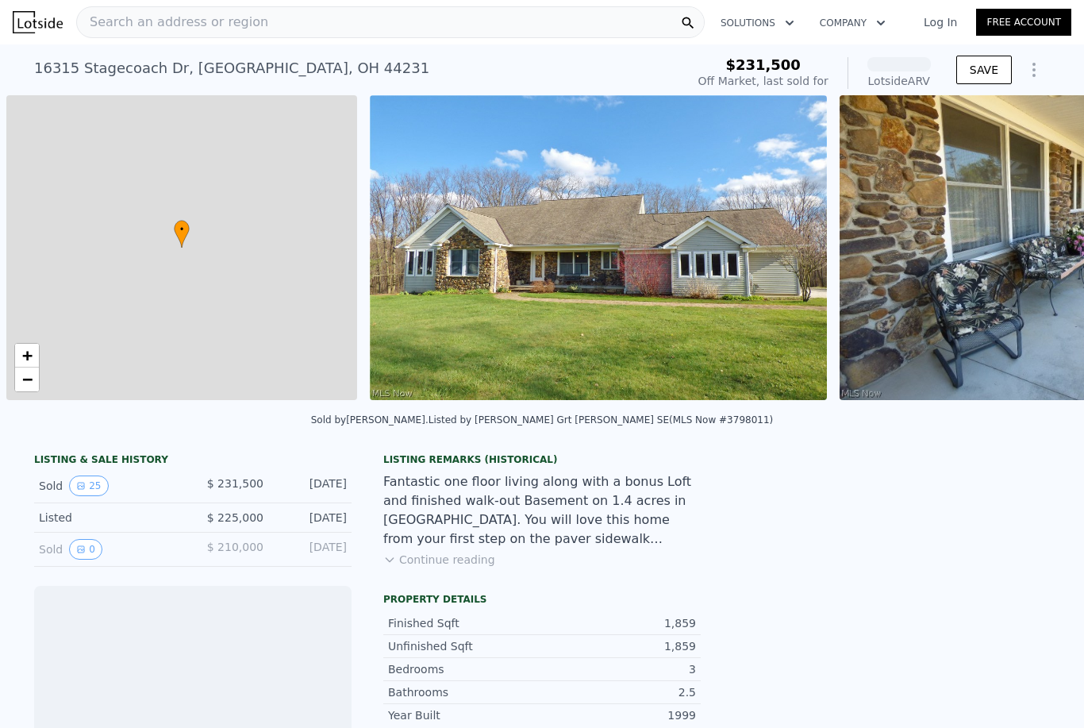
scroll to position [0, 6]
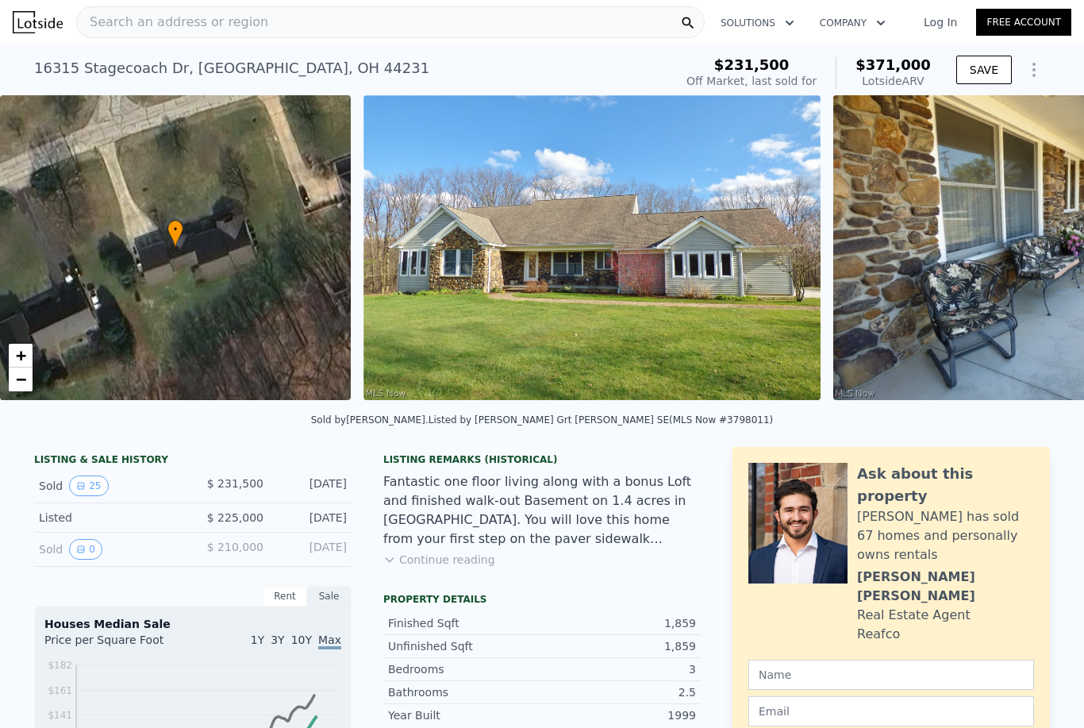
click at [623, 17] on div "Search an address or region" at bounding box center [390, 22] width 628 height 32
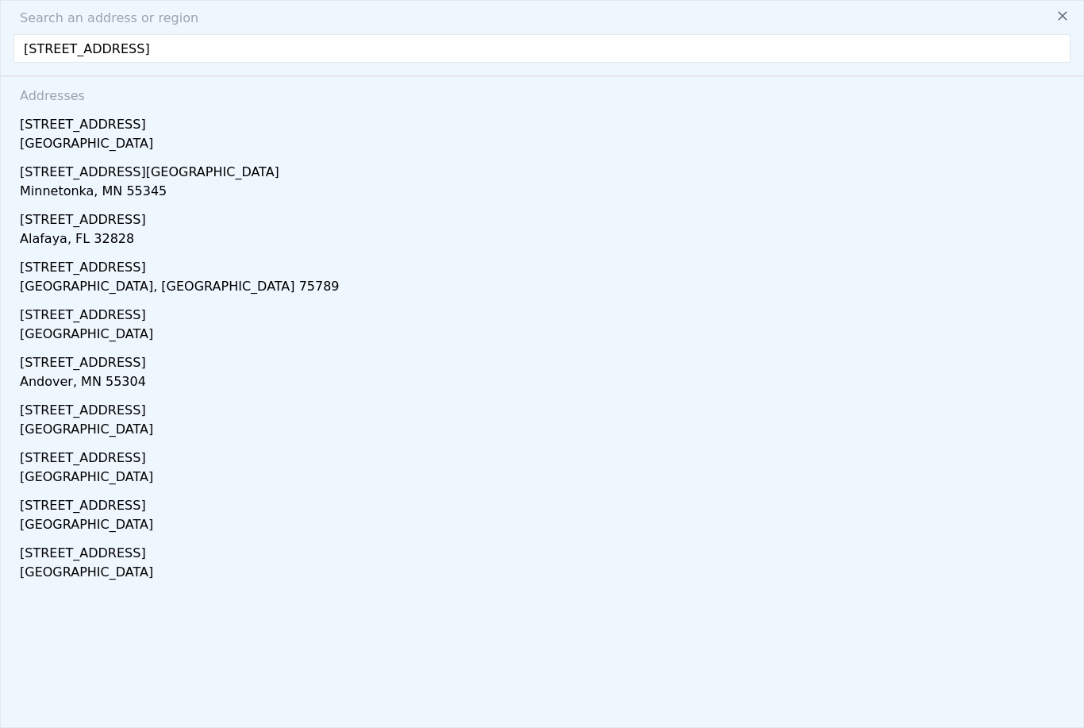
type input "[STREET_ADDRESS]"
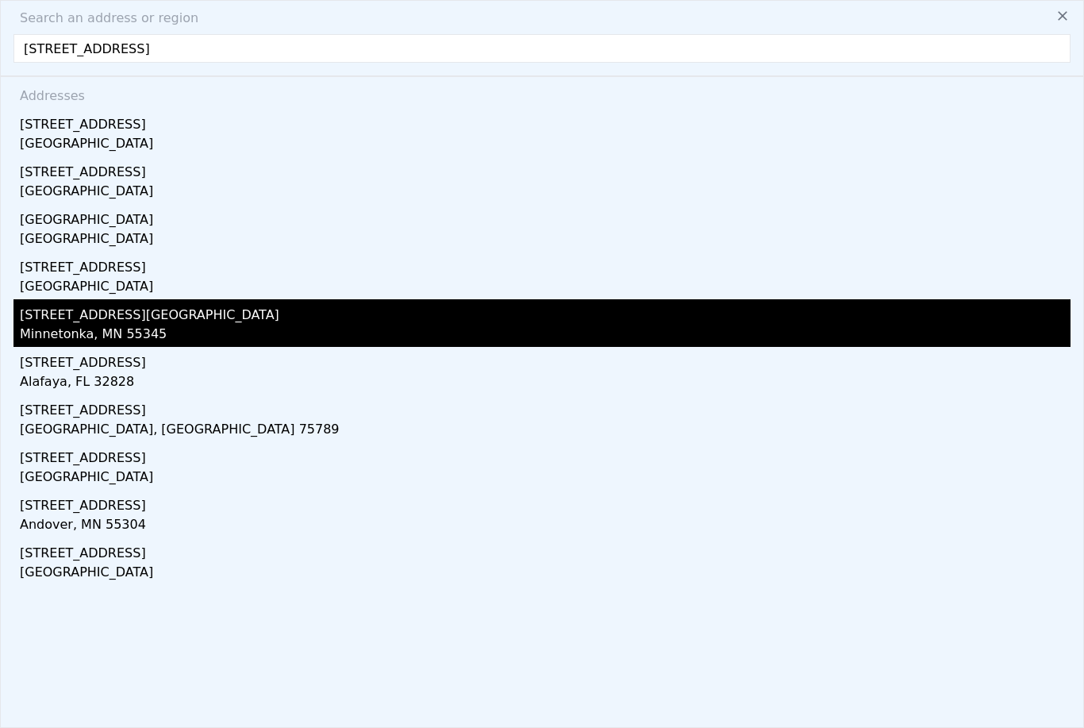
click at [47, 323] on div "[STREET_ADDRESS][GEOGRAPHIC_DATA]" at bounding box center [545, 311] width 1051 height 25
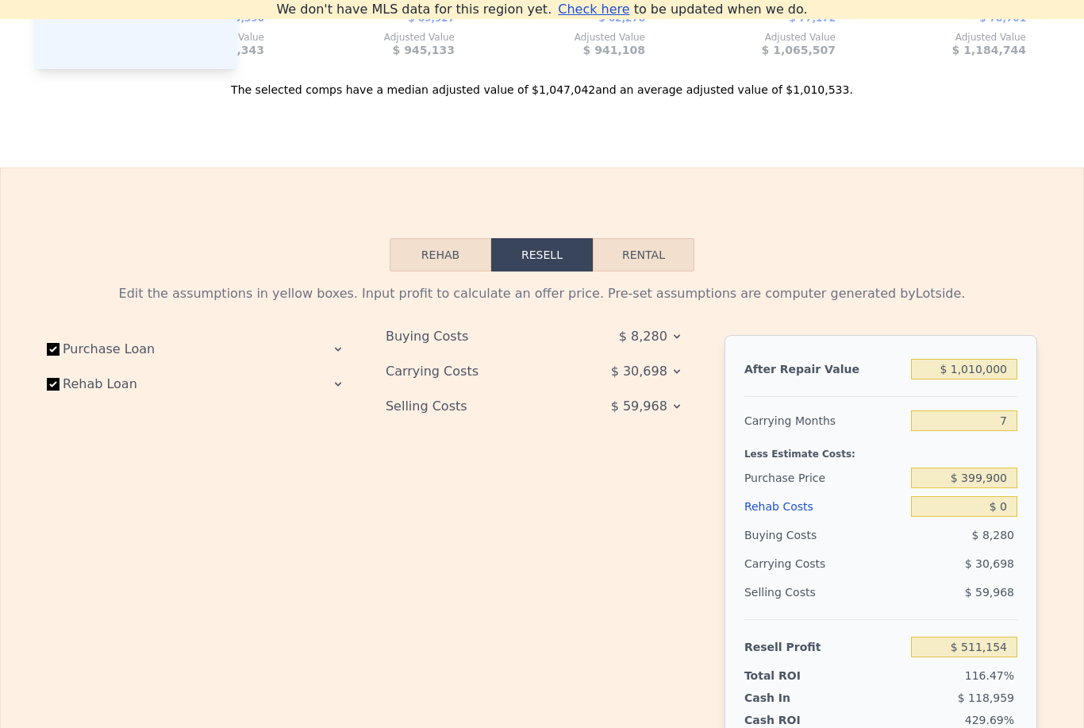
scroll to position [2098, 0]
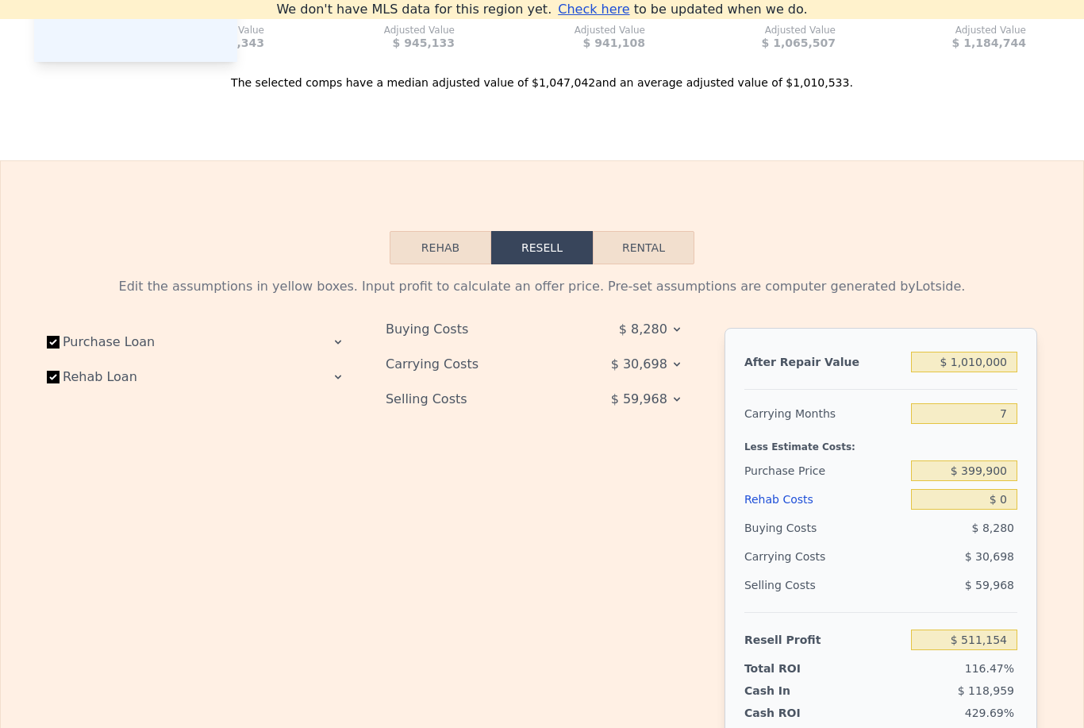
click at [659, 252] on button "Rental" at bounding box center [644, 247] width 102 height 33
select select "30"
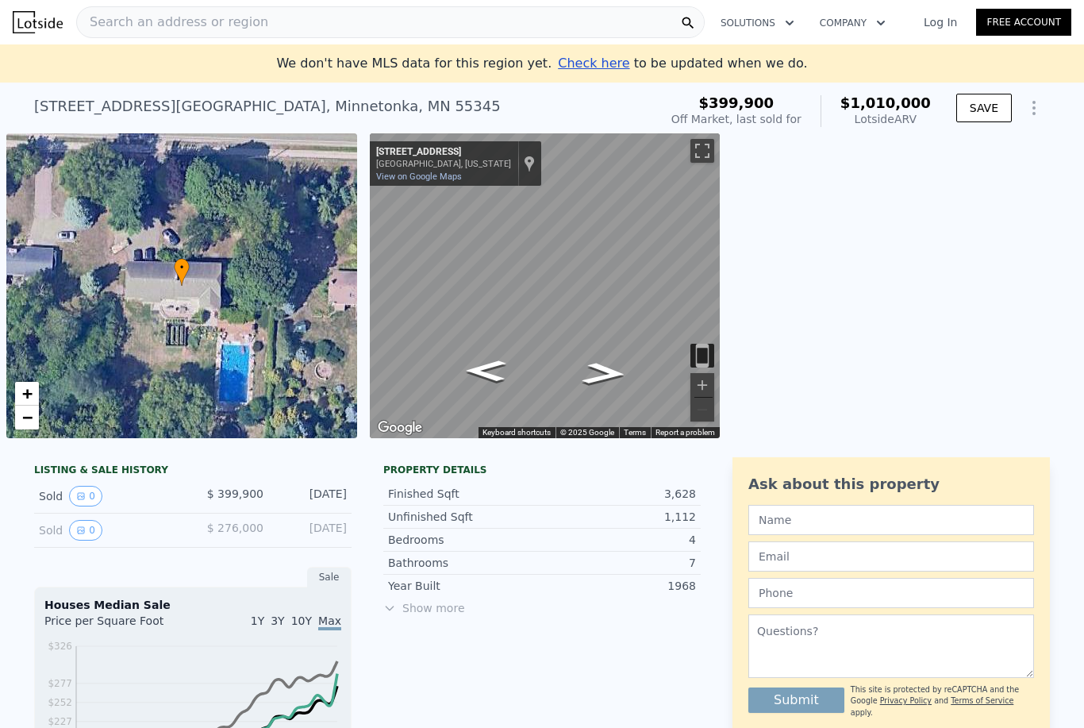
scroll to position [0, 0]
